Goal: Task Accomplishment & Management: Manage account settings

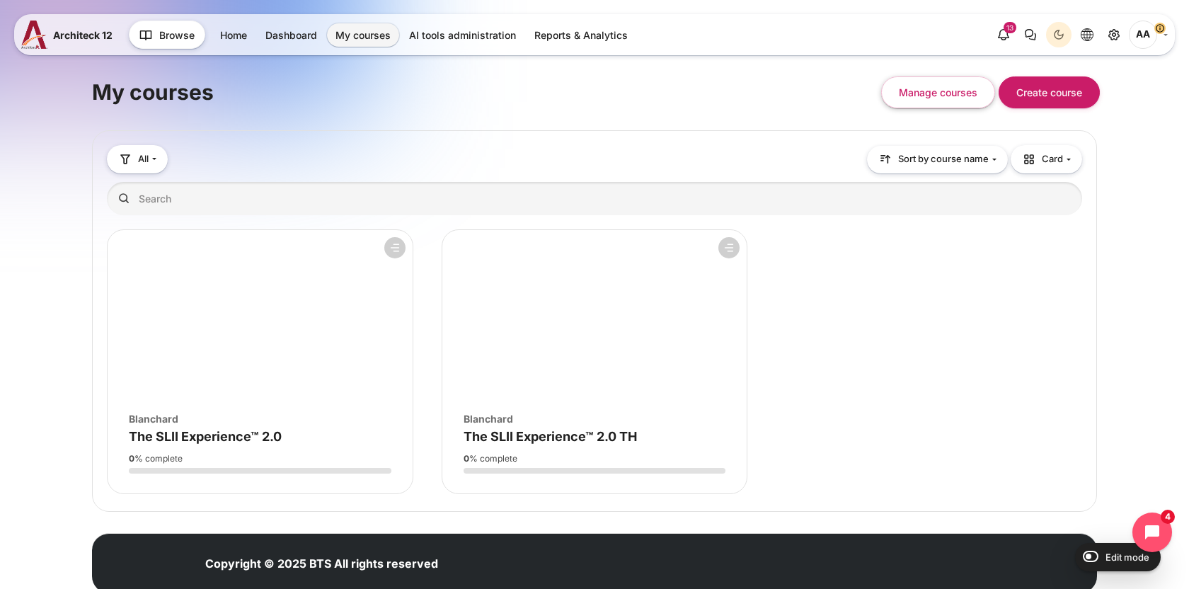
click at [1141, 34] on span "AA" at bounding box center [1143, 35] width 28 height 28
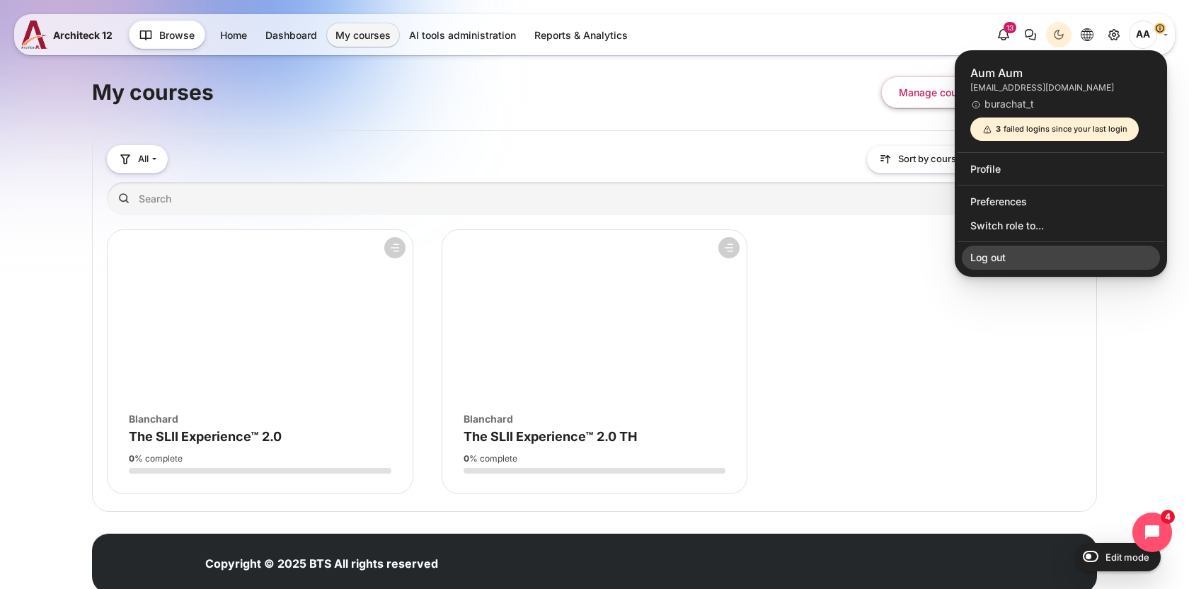
click at [1059, 258] on link "Log out" at bounding box center [1061, 258] width 198 height 24
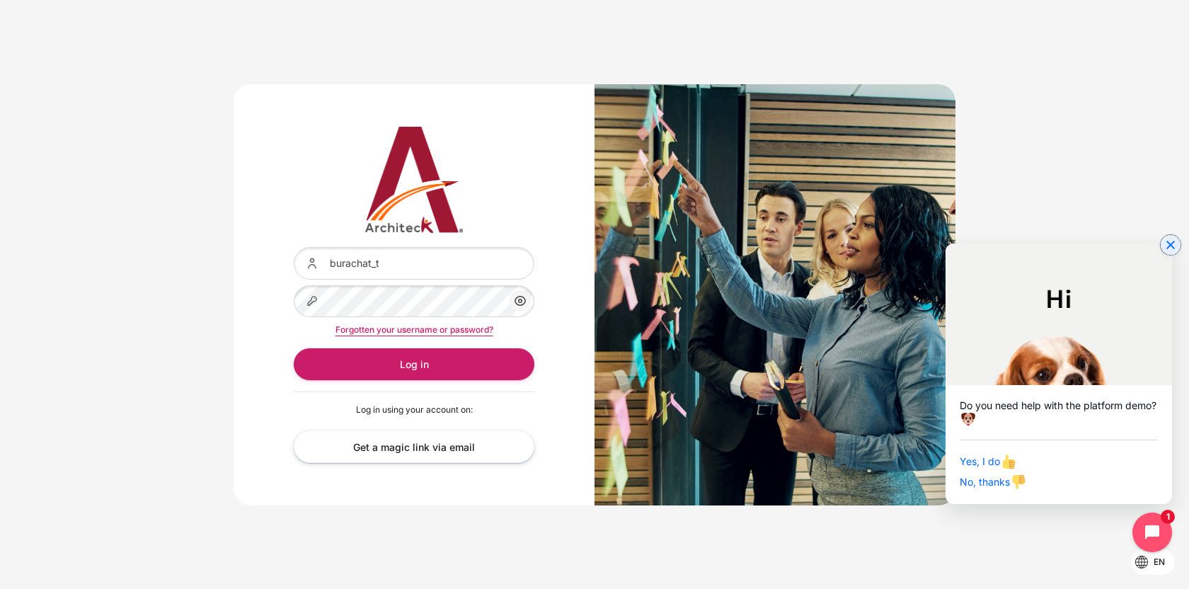
click at [1171, 250] on icon "Close chat widget" at bounding box center [1170, 245] width 14 height 14
